Goal: Transaction & Acquisition: Download file/media

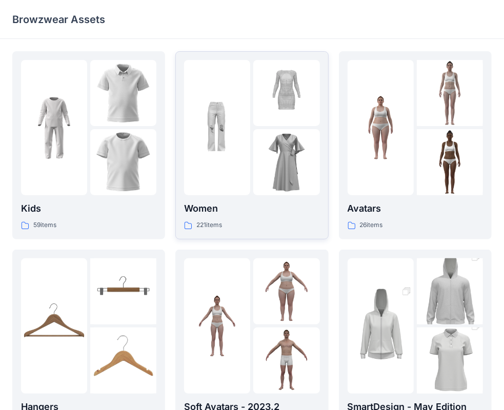
click at [224, 216] on div "Women 221 items" at bounding box center [251, 215] width 135 height 29
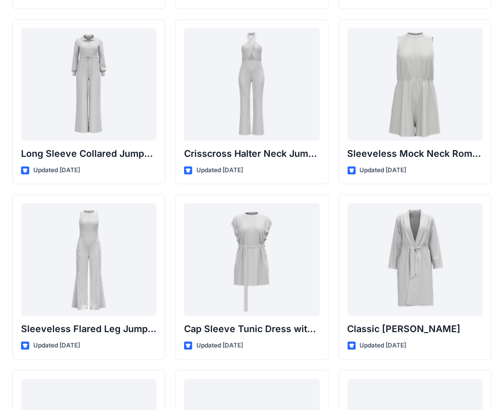
scroll to position [2144, 0]
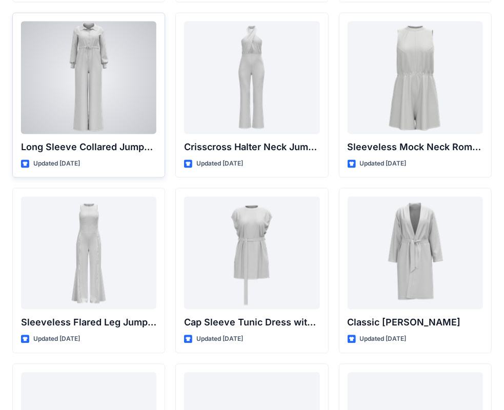
click at [84, 92] on div at bounding box center [88, 78] width 135 height 113
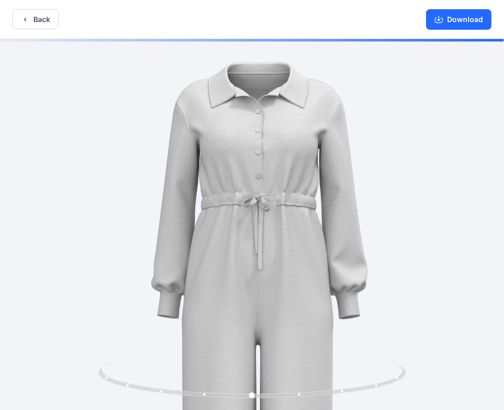
drag, startPoint x: 264, startPoint y: 213, endPoint x: 270, endPoint y: 359, distance: 145.6
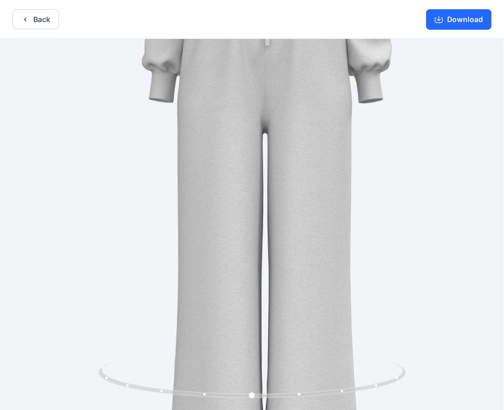
drag, startPoint x: 255, startPoint y: 326, endPoint x: 263, endPoint y: 91, distance: 234.8
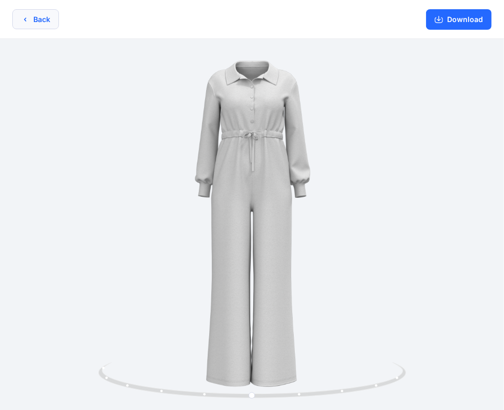
click at [38, 17] on button "Back" at bounding box center [35, 19] width 47 height 20
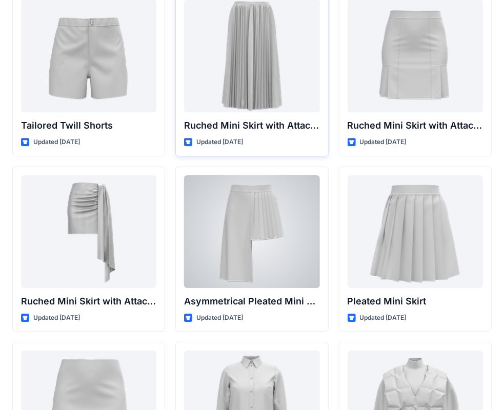
scroll to position [2590, 0]
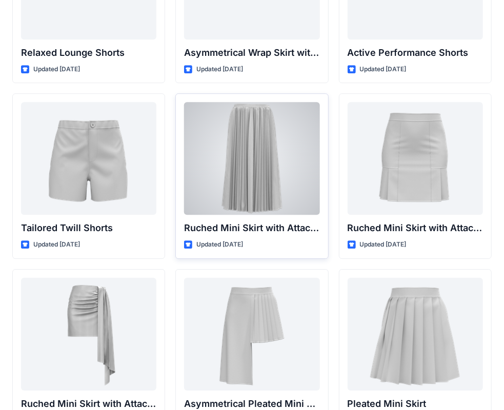
click at [243, 152] on div at bounding box center [251, 158] width 135 height 113
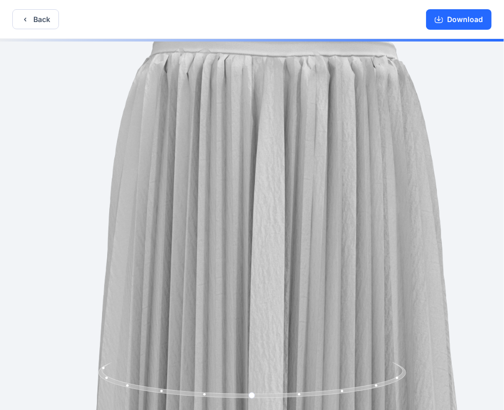
drag, startPoint x: 244, startPoint y: 151, endPoint x: 276, endPoint y: 319, distance: 171.0
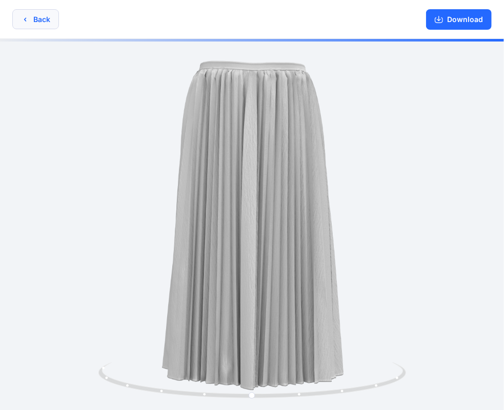
click at [51, 23] on button "Back" at bounding box center [35, 19] width 47 height 20
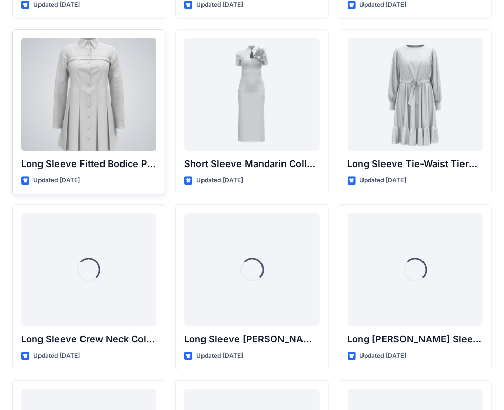
scroll to position [4046, 0]
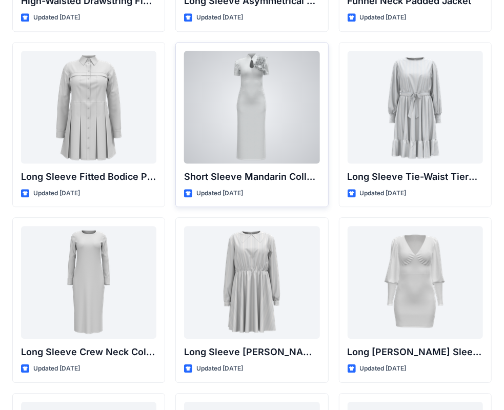
click at [235, 124] on div at bounding box center [251, 107] width 135 height 113
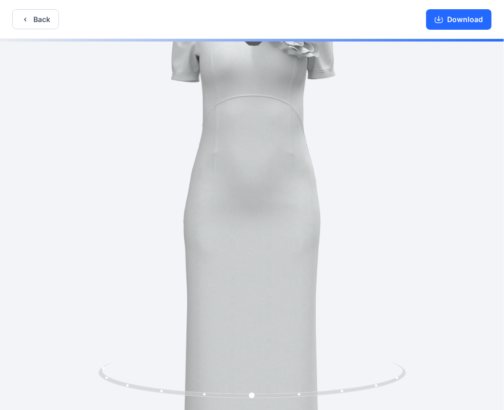
drag, startPoint x: 272, startPoint y: 94, endPoint x: 280, endPoint y: 280, distance: 185.6
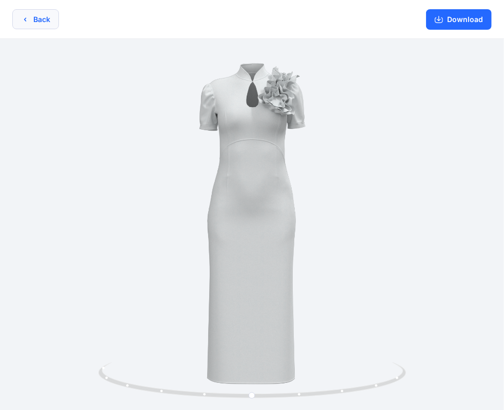
click at [32, 24] on button "Back" at bounding box center [35, 19] width 47 height 20
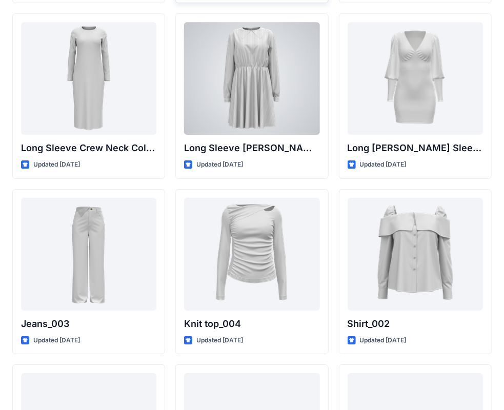
scroll to position [4353, 0]
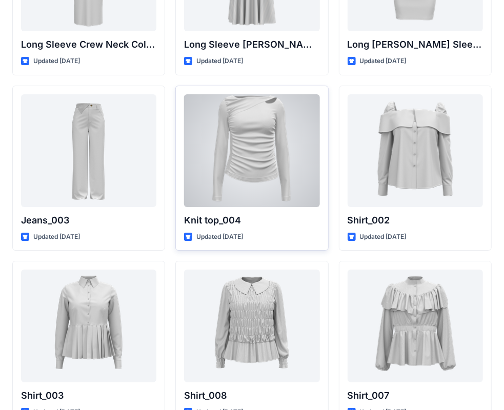
click at [233, 113] on div at bounding box center [251, 150] width 135 height 113
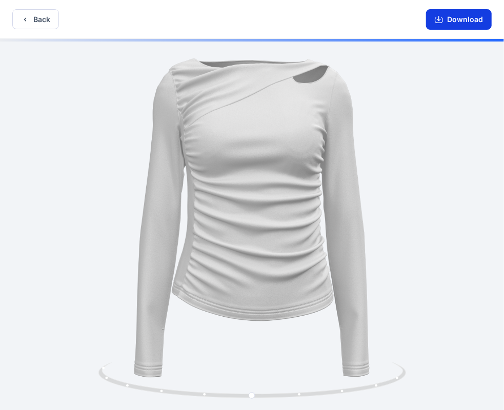
click at [457, 24] on button "Download" at bounding box center [459, 19] width 66 height 20
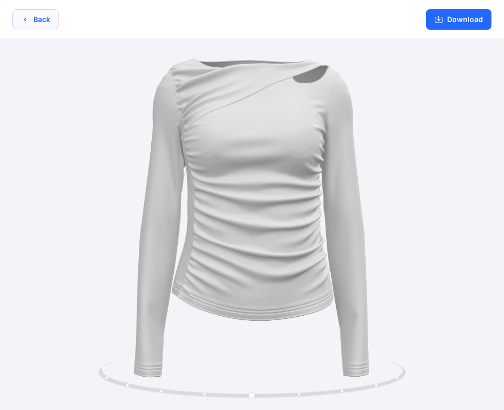
click at [50, 26] on button "Back" at bounding box center [35, 19] width 47 height 20
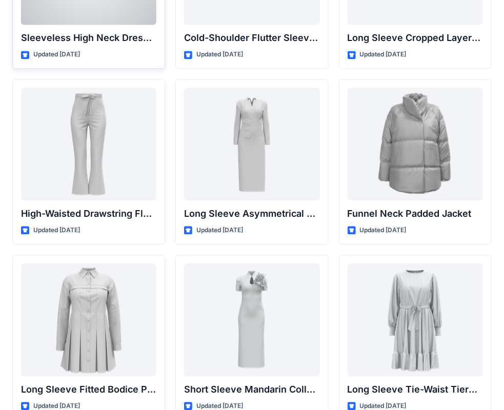
scroll to position [3841, 0]
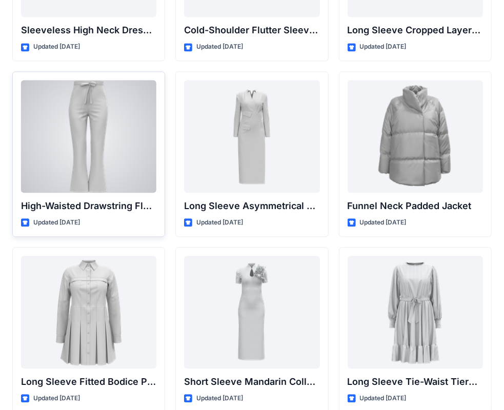
click at [91, 179] on div at bounding box center [88, 136] width 135 height 113
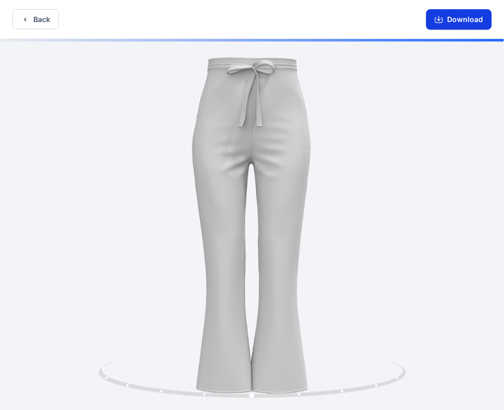
click at [458, 22] on button "Download" at bounding box center [459, 19] width 66 height 20
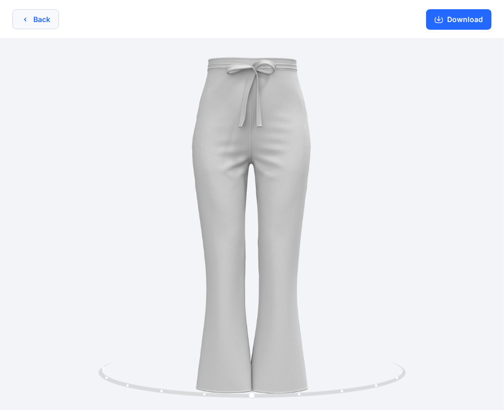
click at [25, 16] on icon "button" at bounding box center [25, 19] width 8 height 8
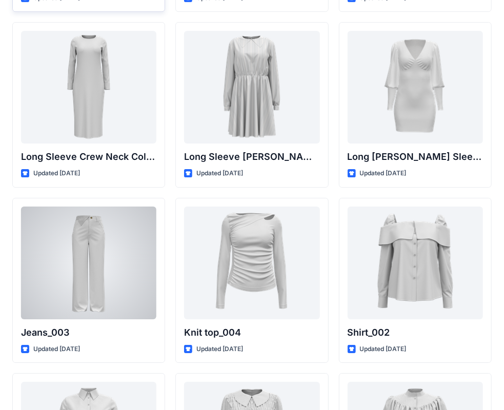
scroll to position [4302, 0]
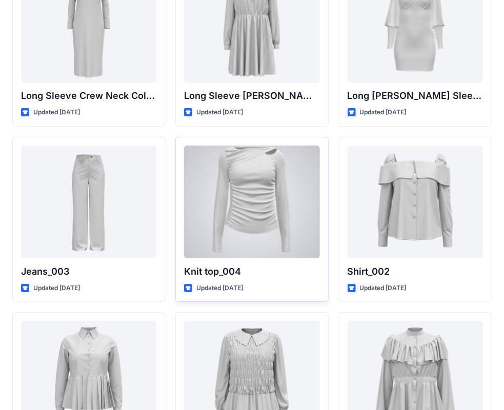
click at [228, 250] on div at bounding box center [251, 201] width 135 height 113
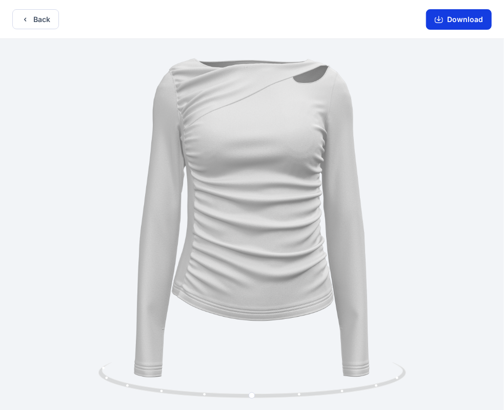
click at [450, 17] on button "Download" at bounding box center [459, 19] width 66 height 20
